Goal: Use online tool/utility: Use online tool/utility

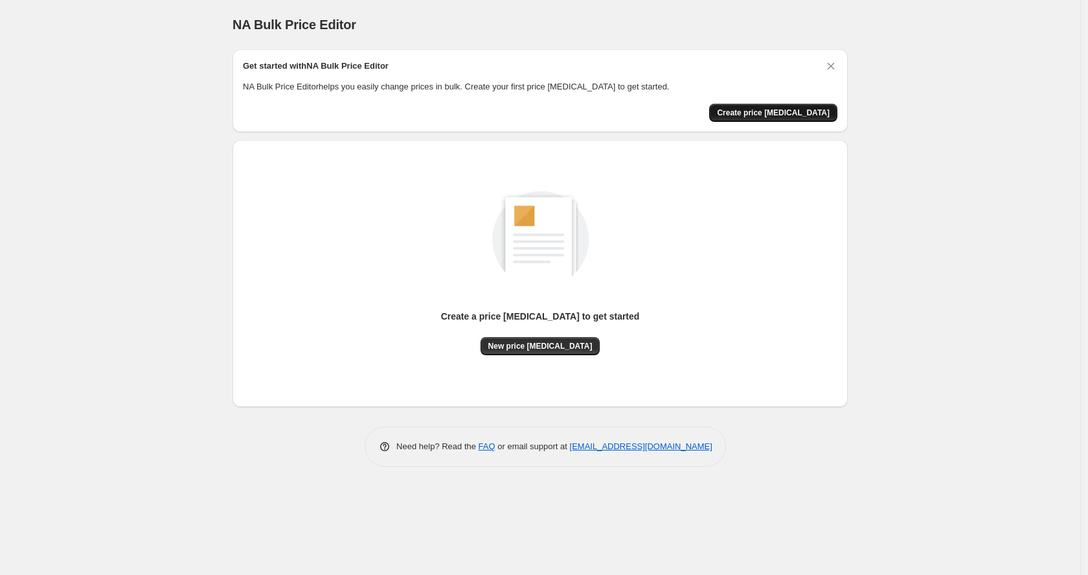
click at [759, 108] on button "Create price [MEDICAL_DATA]" at bounding box center [773, 113] width 128 height 18
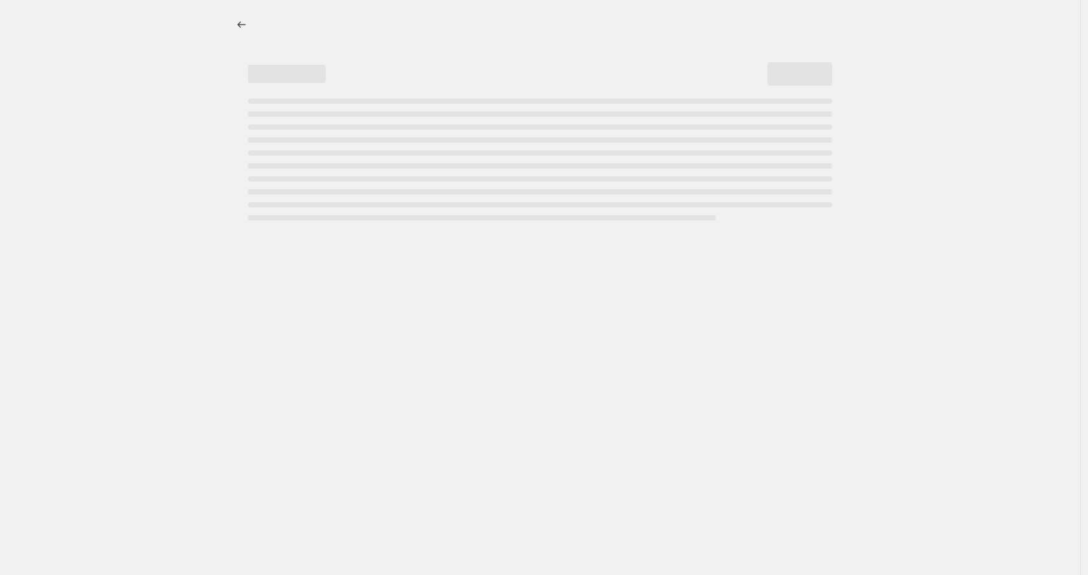
select select "percentage"
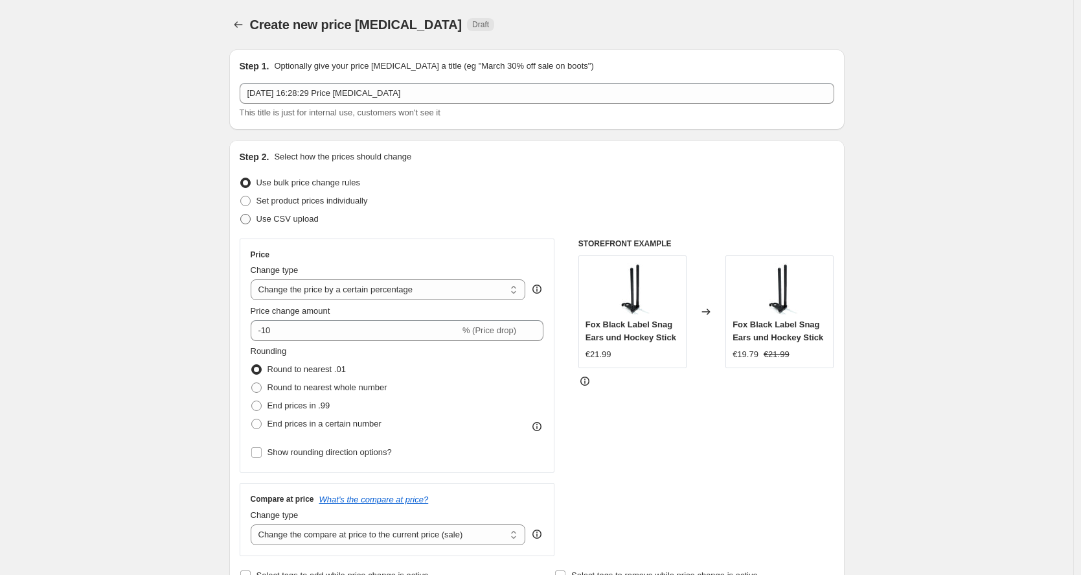
click at [293, 220] on span "Use CSV upload" at bounding box center [288, 219] width 62 height 10
click at [241, 214] on input "Use CSV upload" at bounding box center [240, 214] width 1 height 1
radio input "true"
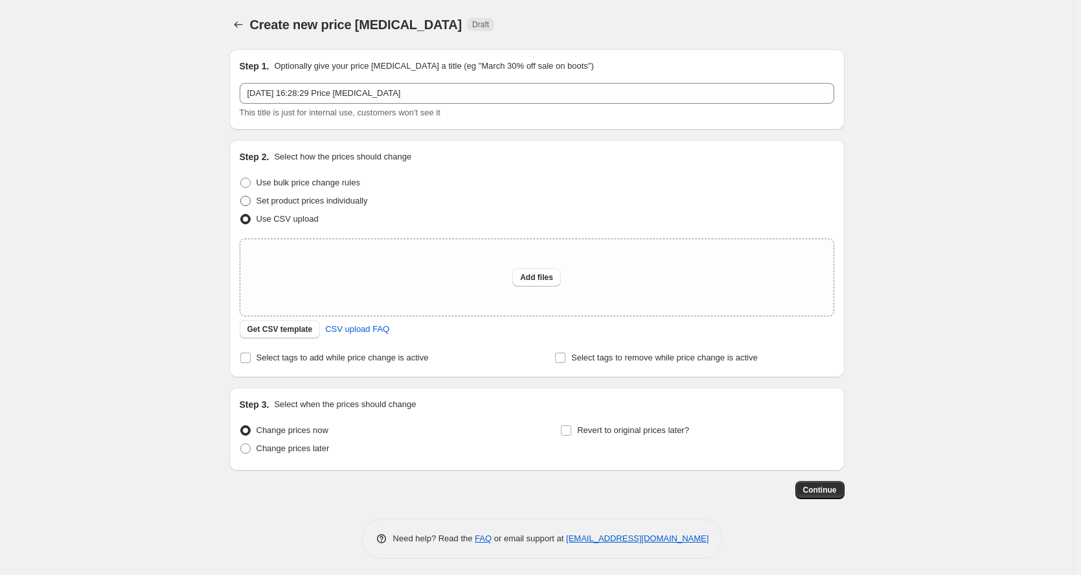
click at [251, 201] on span at bounding box center [246, 201] width 12 height 12
click at [241, 196] on input "Set product prices individually" at bounding box center [240, 196] width 1 height 1
radio input "true"
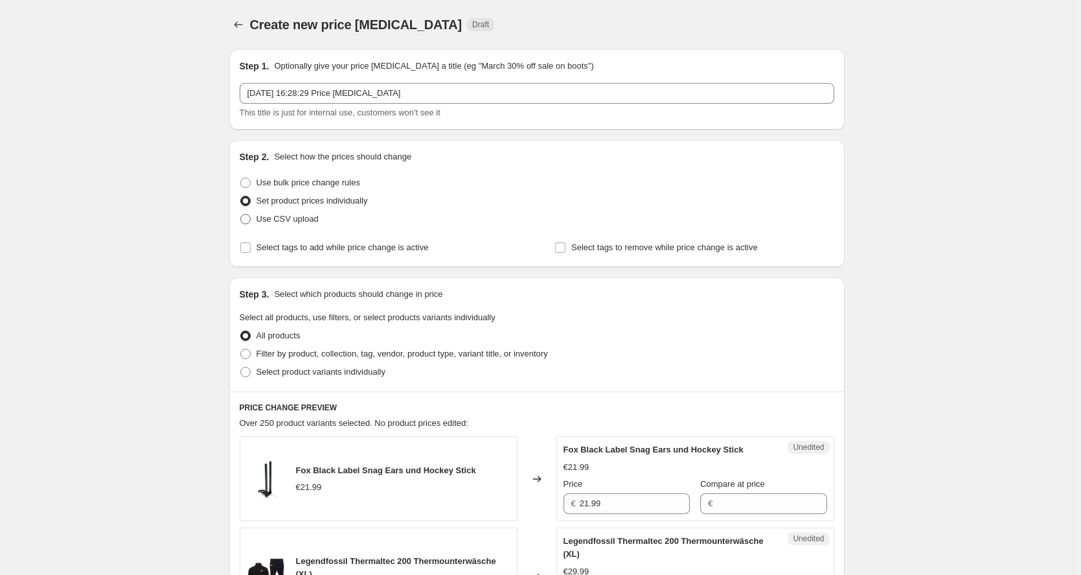
click at [251, 213] on label "Use CSV upload" at bounding box center [279, 219] width 79 height 18
click at [241, 214] on input "Use CSV upload" at bounding box center [240, 214] width 1 height 1
radio input "true"
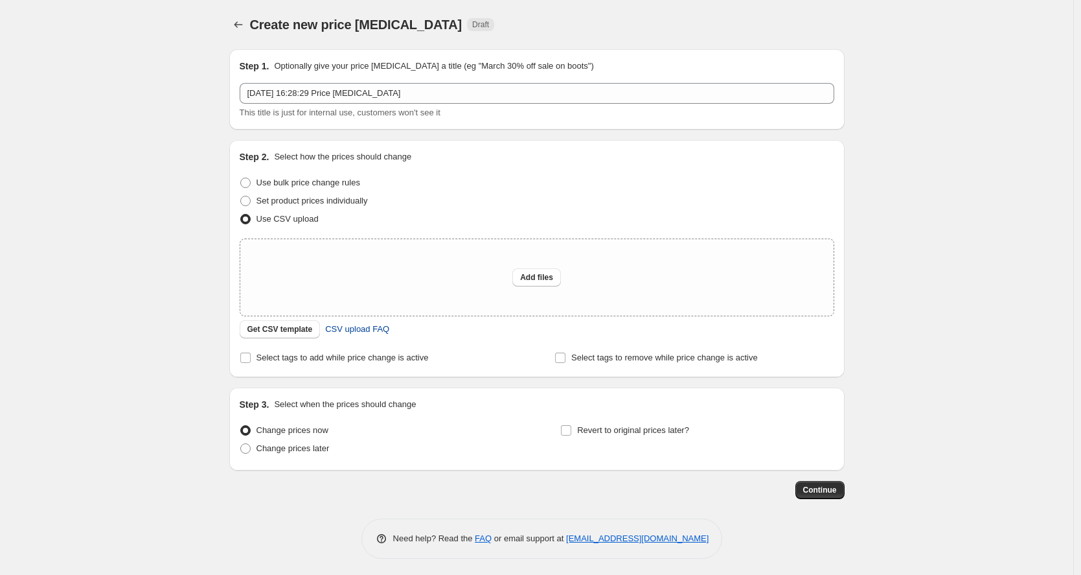
click at [359, 329] on span "CSV upload FAQ" at bounding box center [357, 329] width 64 height 13
